Goal: Information Seeking & Learning: Understand process/instructions

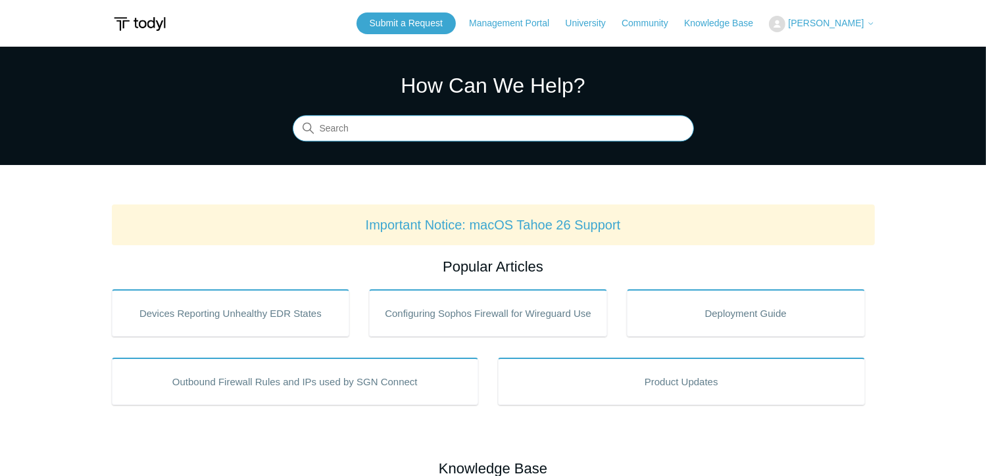
click at [342, 124] on input "Search" at bounding box center [493, 129] width 401 height 26
type input "uninstall script"
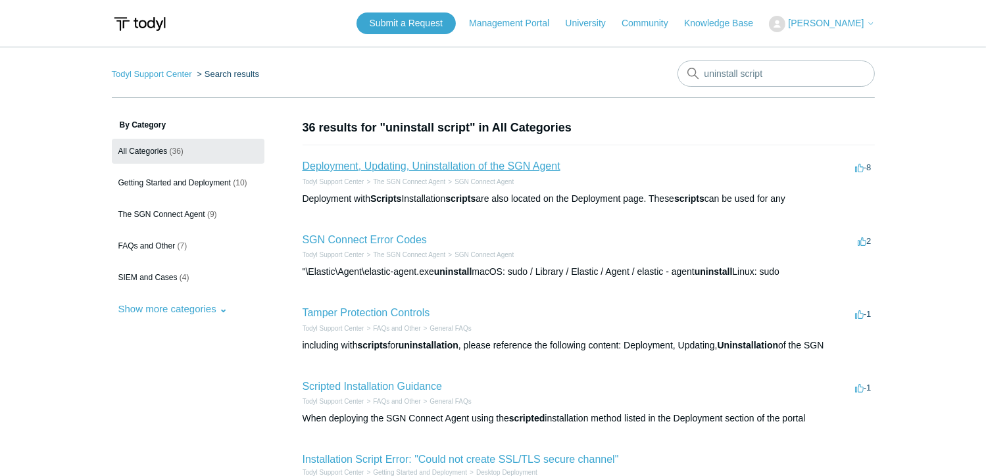
click at [437, 168] on link "Deployment, Updating, Uninstallation of the SGN Agent" at bounding box center [432, 165] width 258 height 11
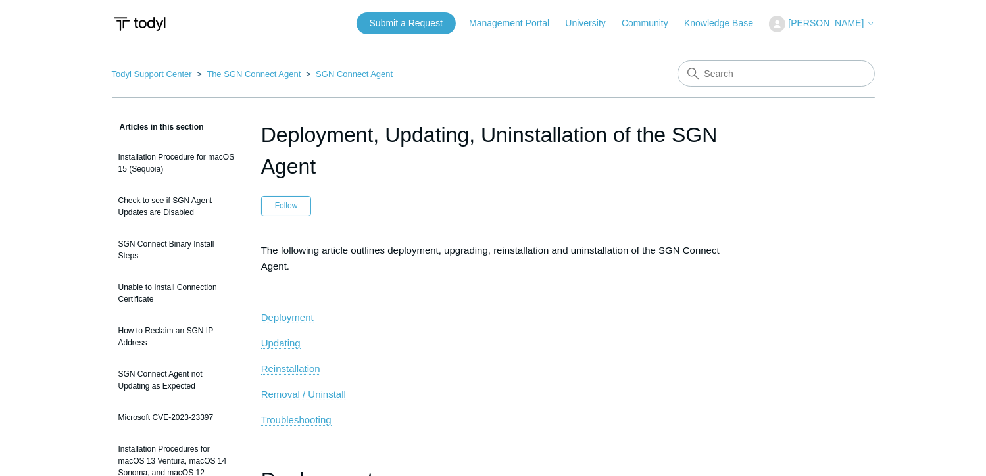
click at [327, 395] on span "Removal / Uninstall" at bounding box center [303, 394] width 85 height 11
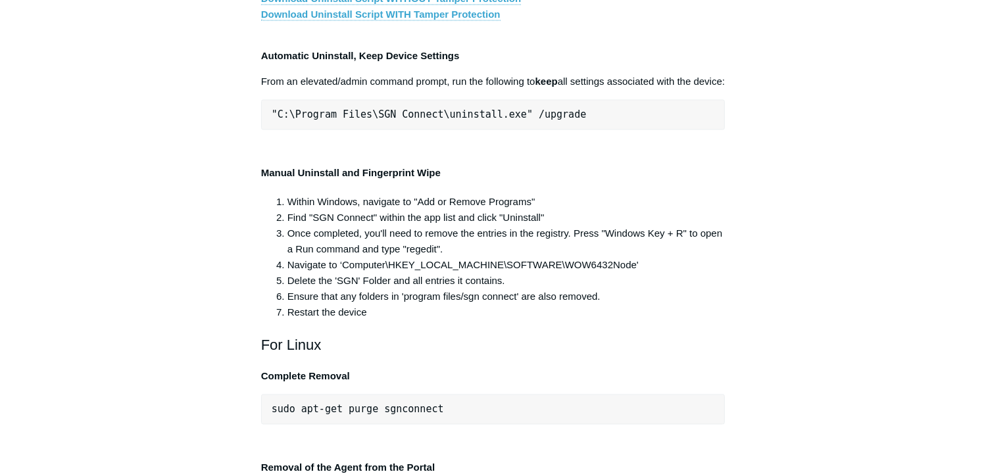
scroll to position [2544, 0]
drag, startPoint x: 271, startPoint y: 357, endPoint x: 584, endPoint y: 360, distance: 313.1
copy pre ""C:\Program Files\SGN Connect\uninstall.exe" /uninstallKey"
